Goal: Information Seeking & Learning: Learn about a topic

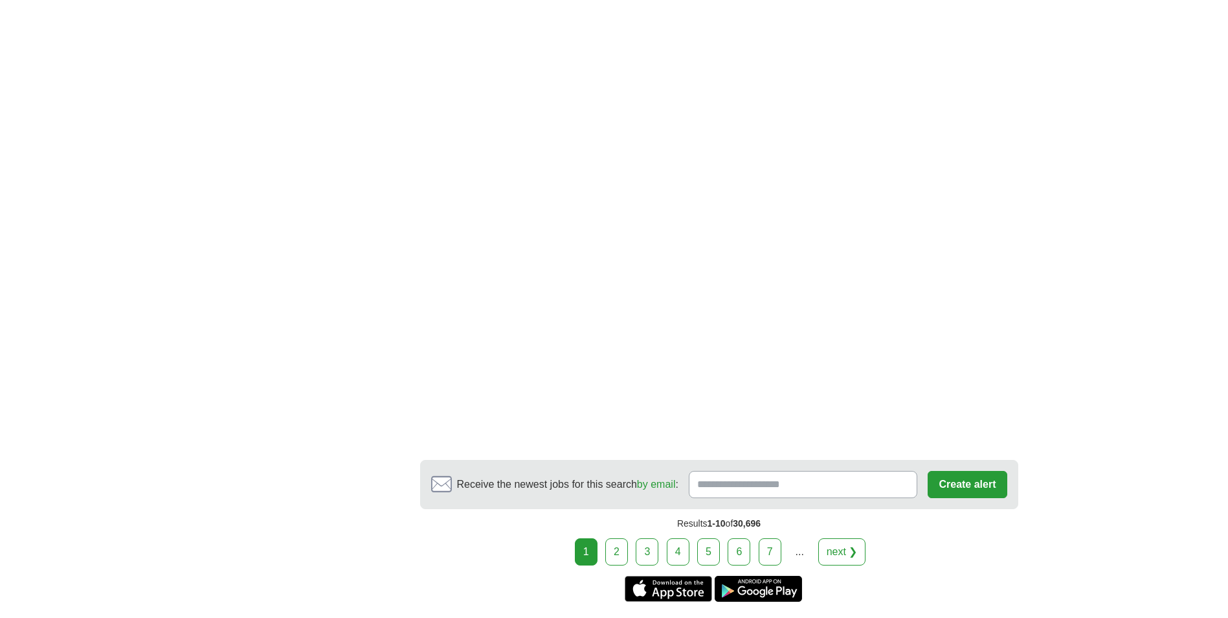
scroll to position [2266, 0]
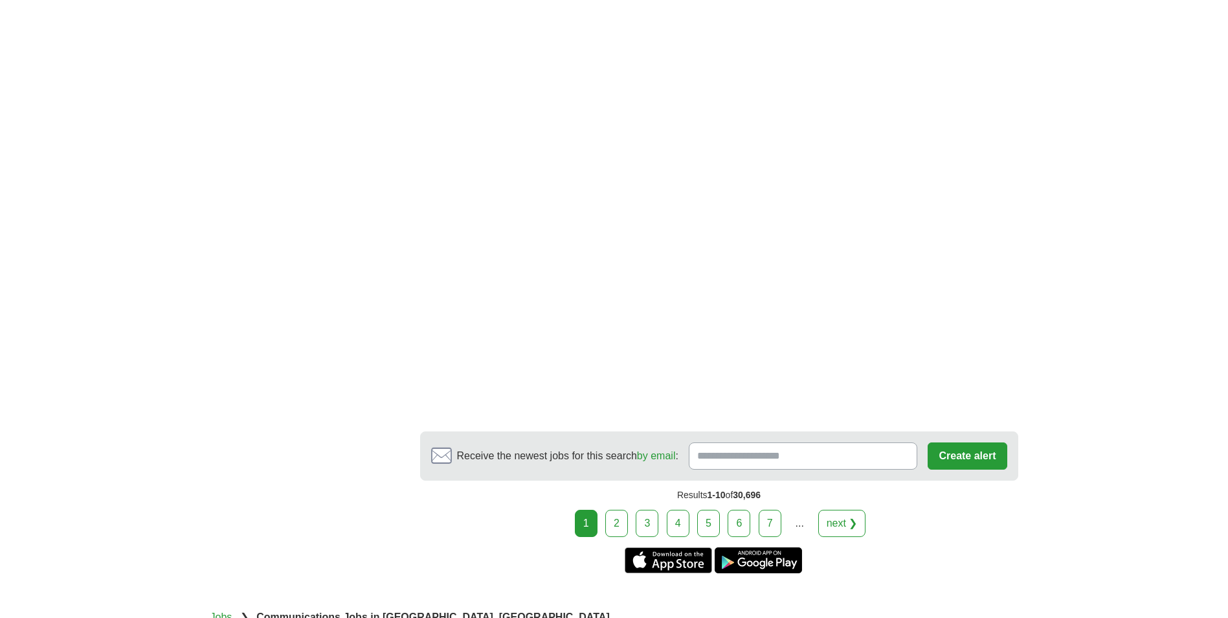
click at [623, 518] on link "2" at bounding box center [616, 523] width 23 height 27
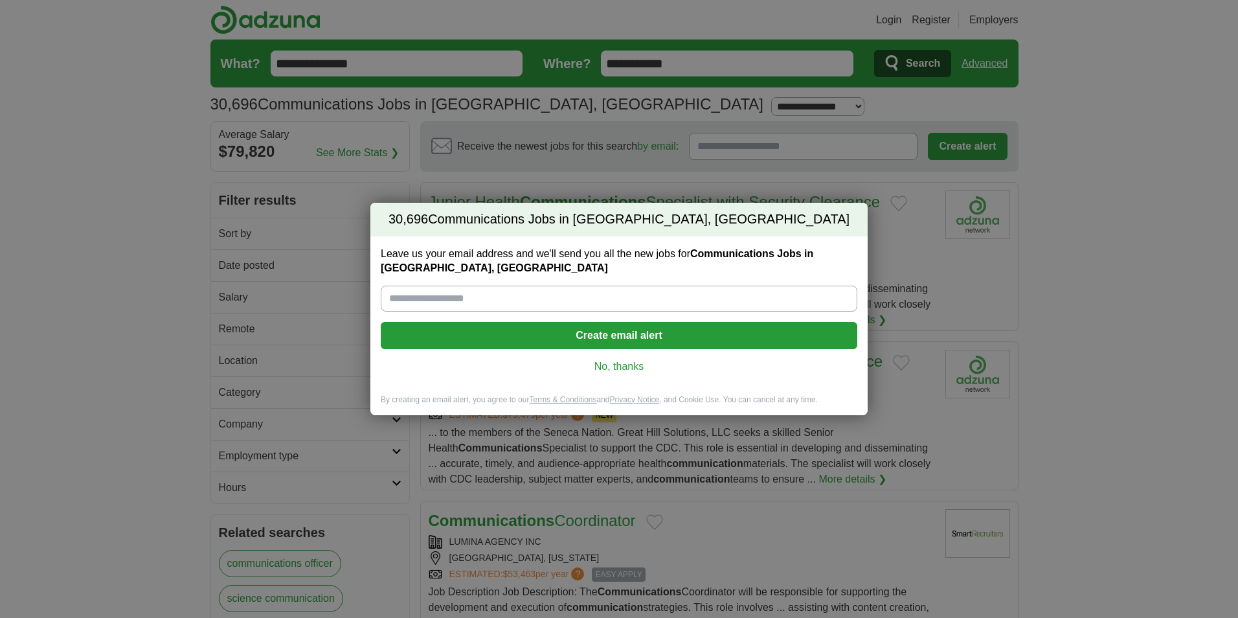
click at [638, 365] on link "No, thanks" at bounding box center [619, 366] width 456 height 14
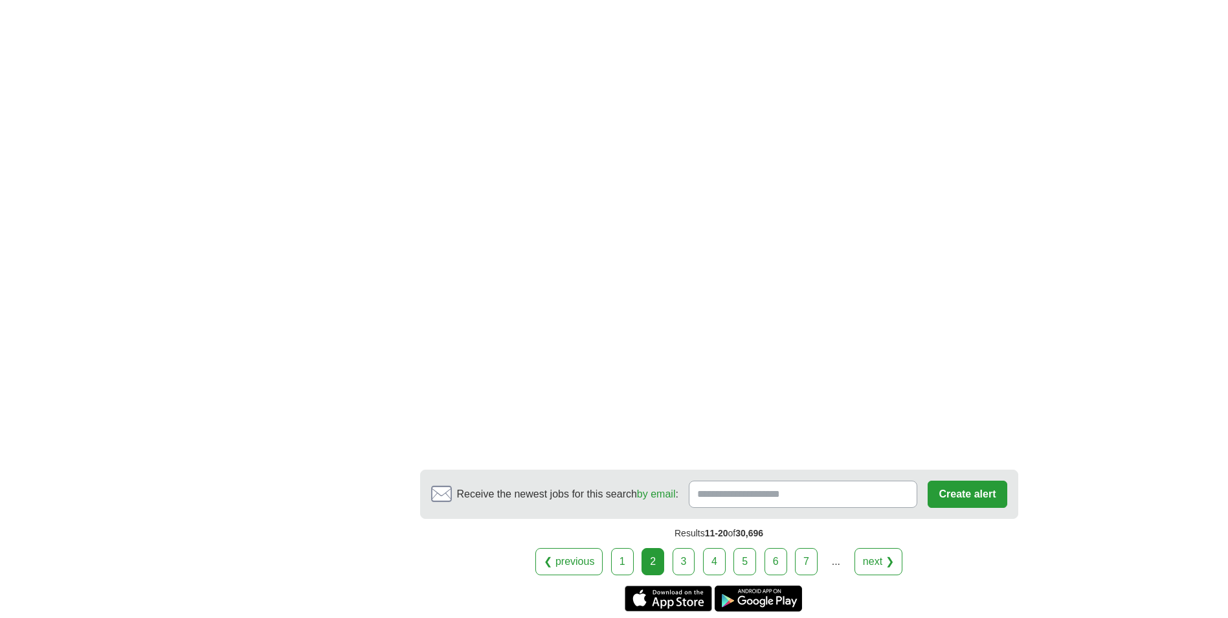
scroll to position [2331, 0]
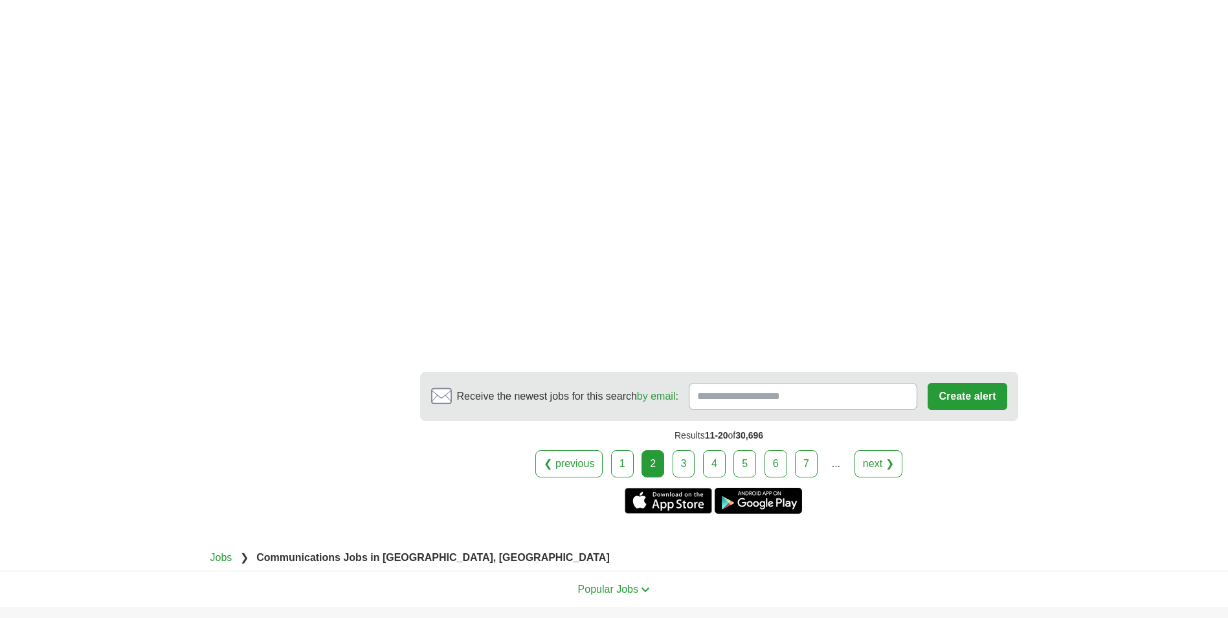
click at [677, 450] on link "3" at bounding box center [684, 463] width 23 height 27
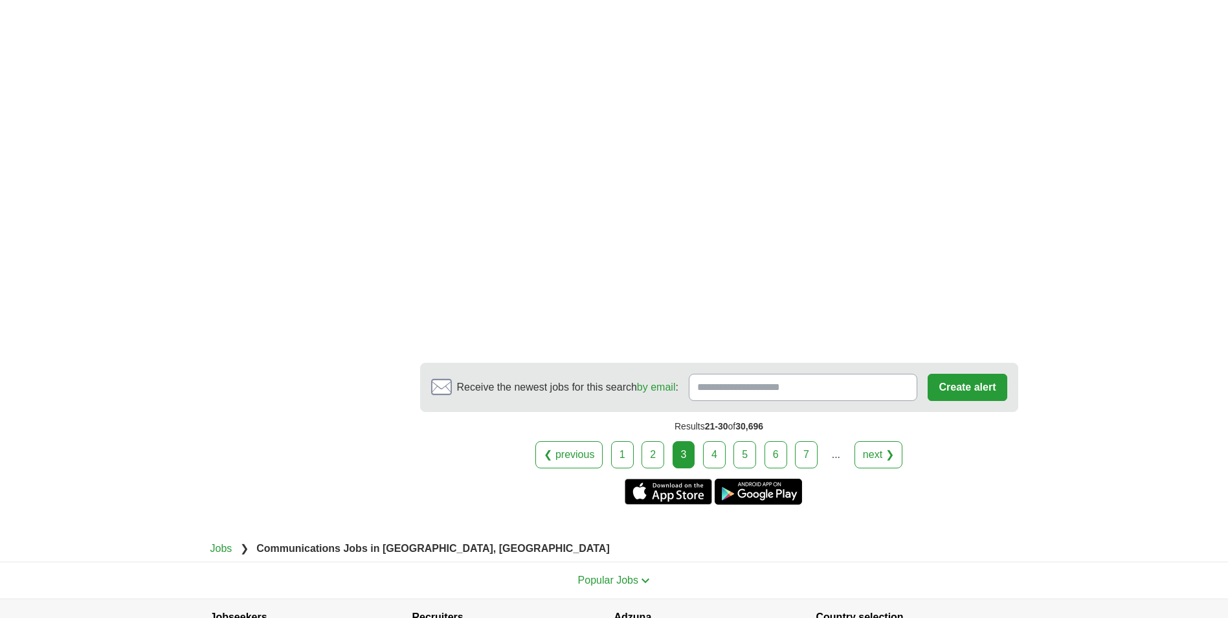
scroll to position [2460, 0]
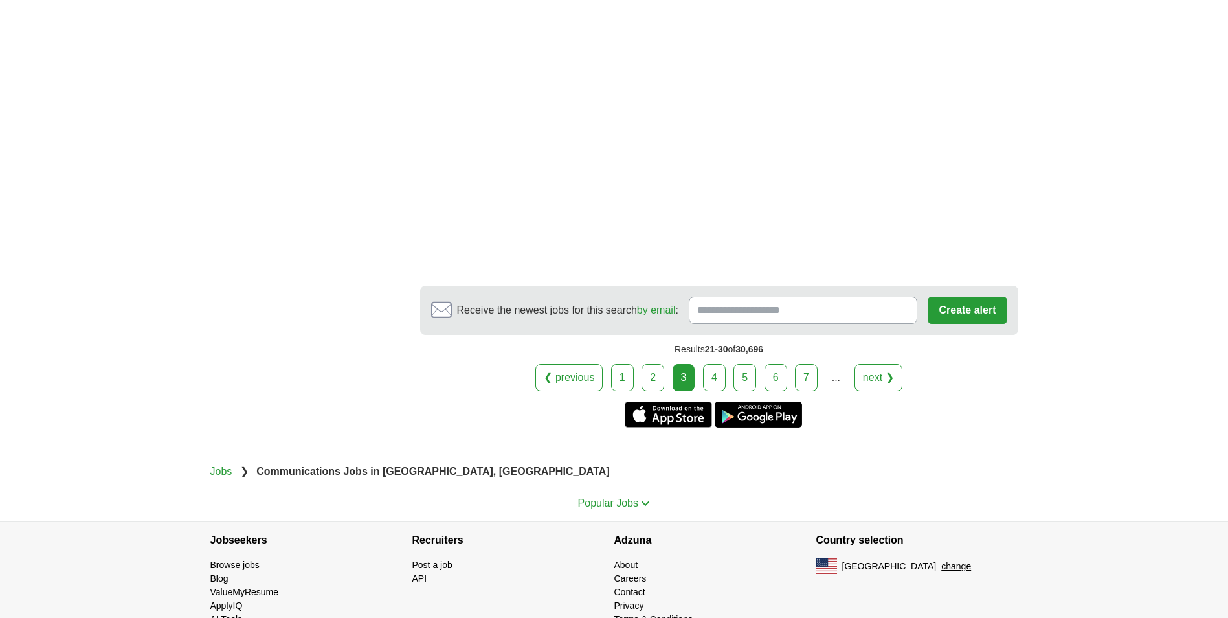
click at [712, 374] on link "4" at bounding box center [714, 377] width 23 height 27
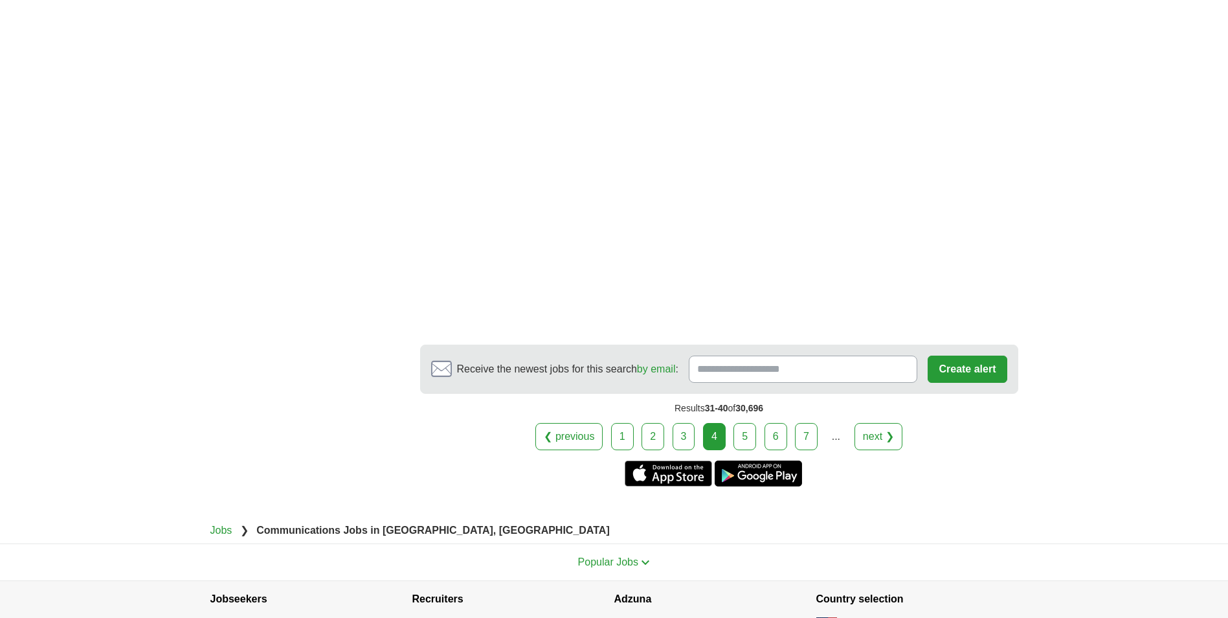
scroll to position [2331, 0]
click at [750, 421] on link "5" at bounding box center [745, 434] width 23 height 27
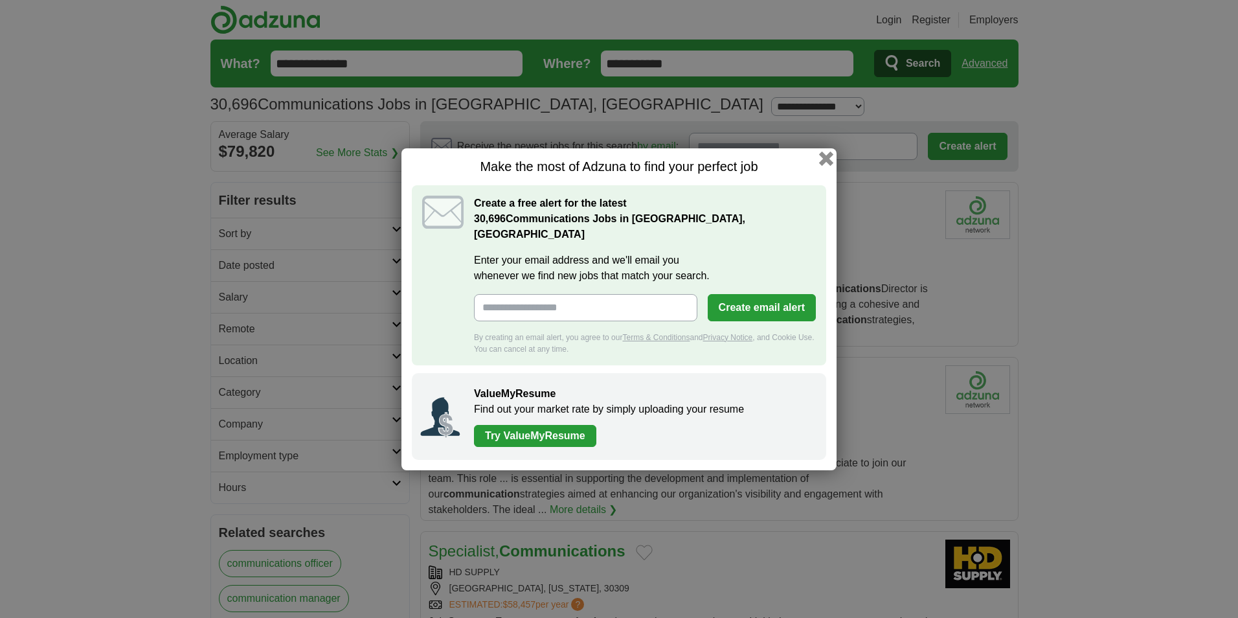
click at [828, 165] on button "button" at bounding box center [826, 158] width 14 height 14
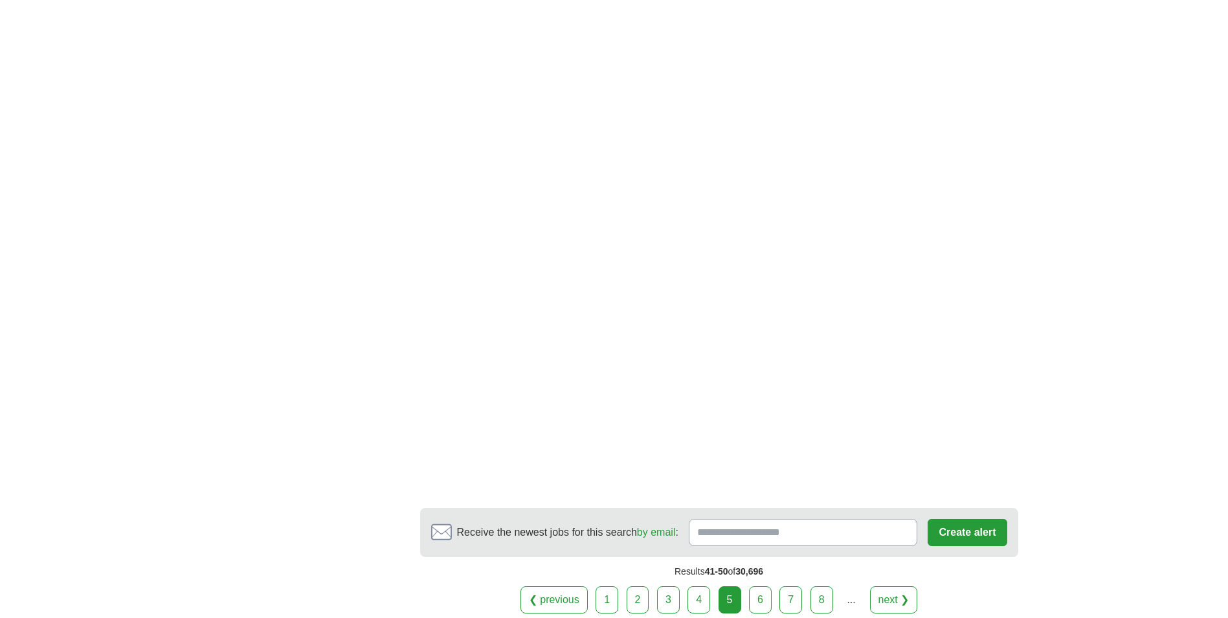
scroll to position [2201, 0]
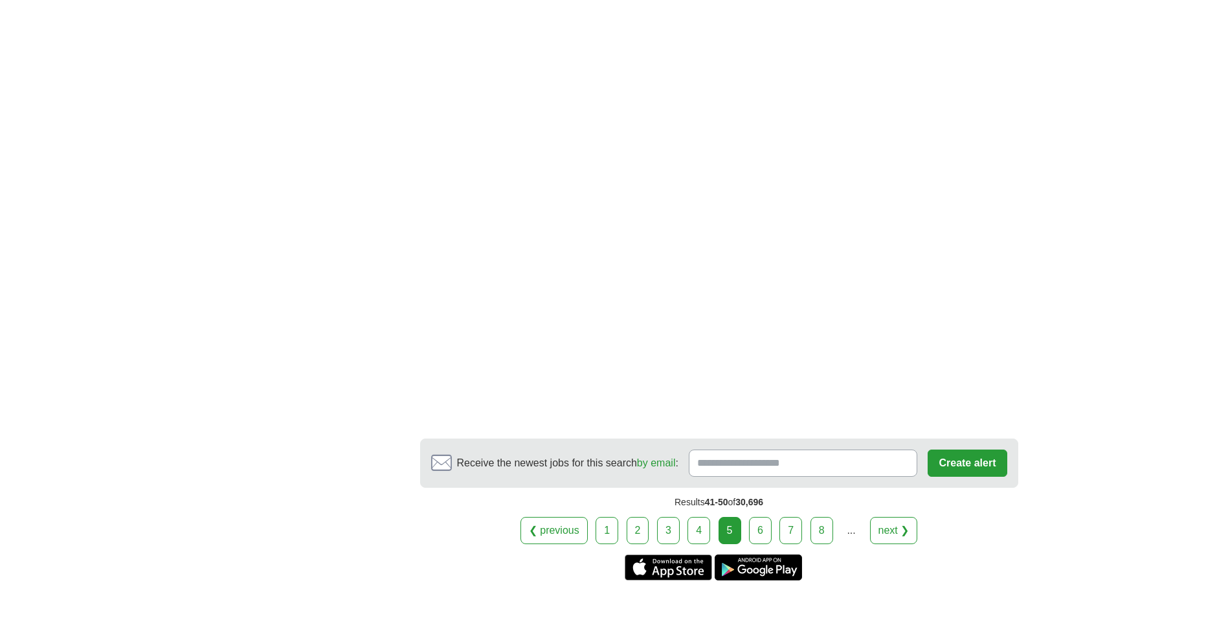
click at [762, 517] on link "6" at bounding box center [760, 530] width 23 height 27
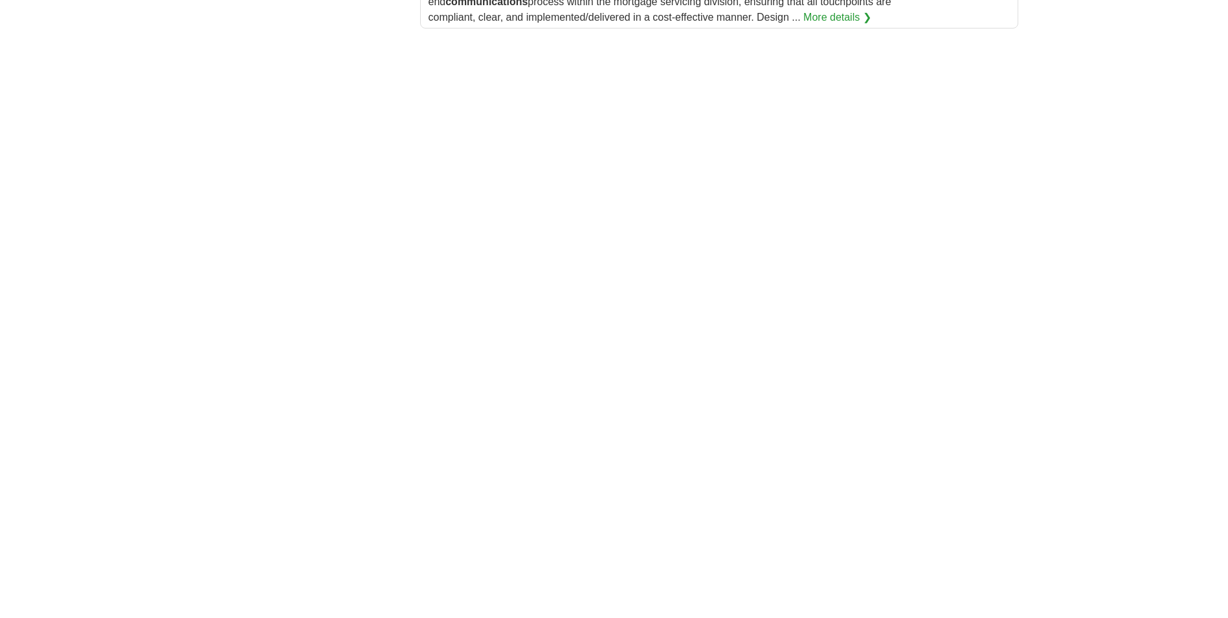
scroll to position [2072, 0]
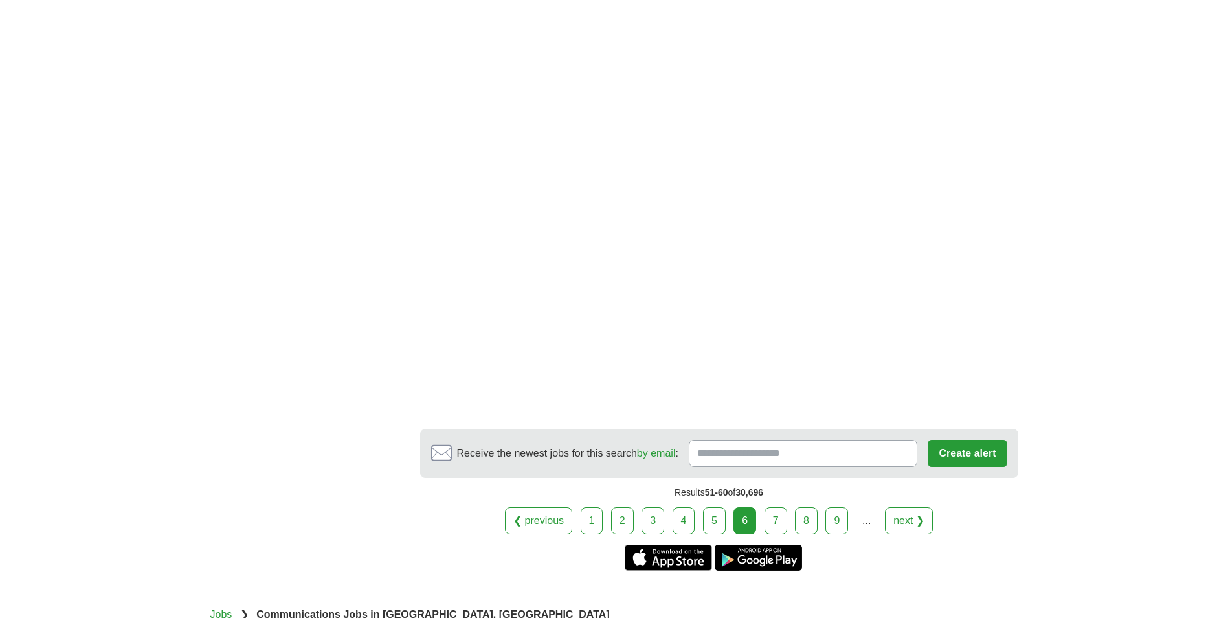
click at [769, 518] on link "7" at bounding box center [776, 520] width 23 height 27
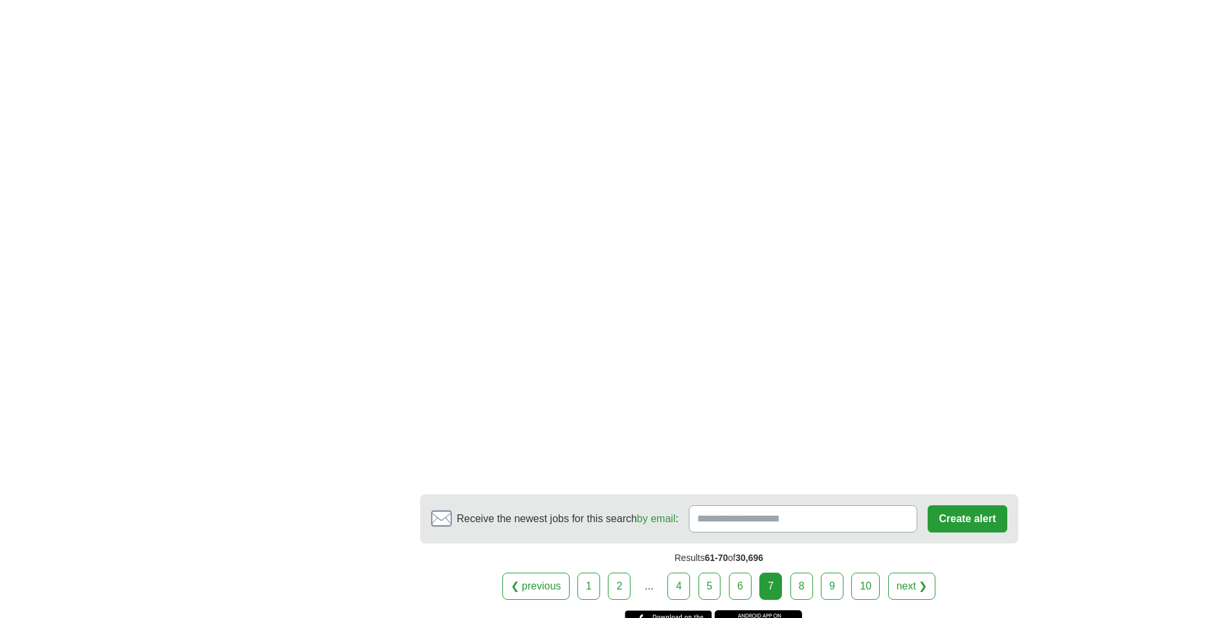
scroll to position [1942, 0]
